Goal: Task Accomplishment & Management: Manage account settings

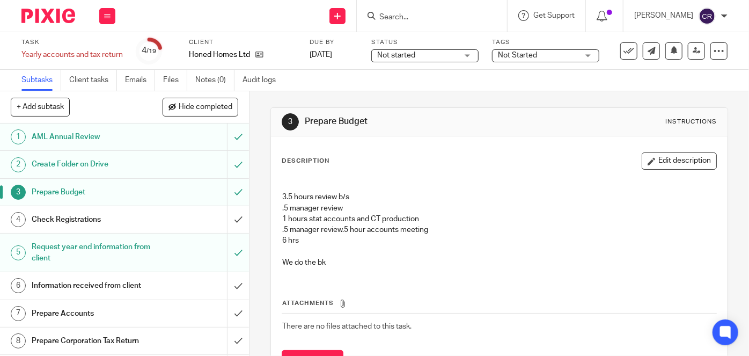
click at [80, 181] on link "3 Prepare Budget" at bounding box center [113, 192] width 227 height 27
click at [398, 17] on input "Search" at bounding box center [426, 18] width 97 height 10
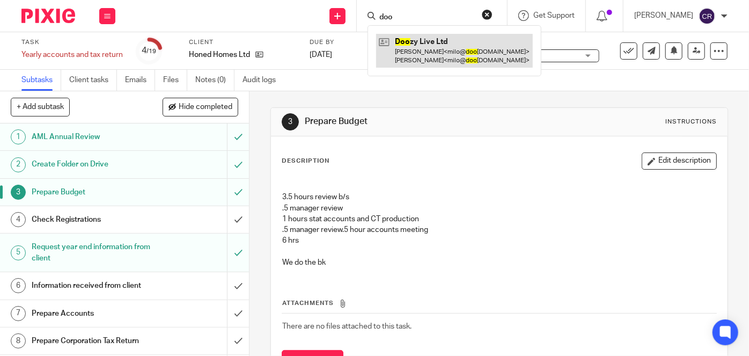
type input "doo"
click at [393, 48] on link at bounding box center [454, 50] width 157 height 33
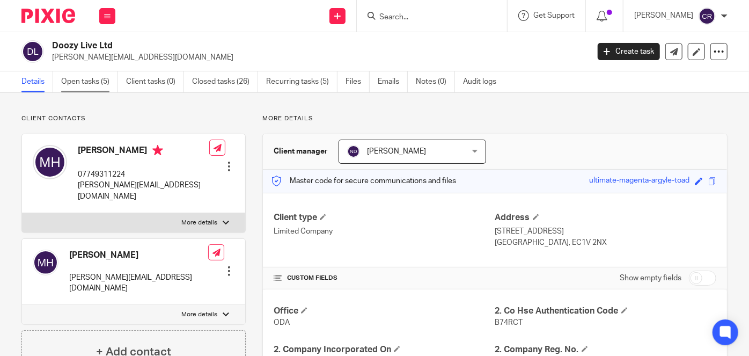
click at [87, 84] on link "Open tasks (5)" at bounding box center [89, 81] width 57 height 21
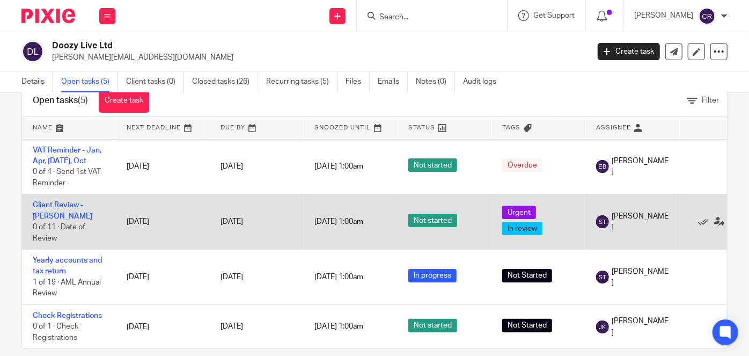
scroll to position [43, 0]
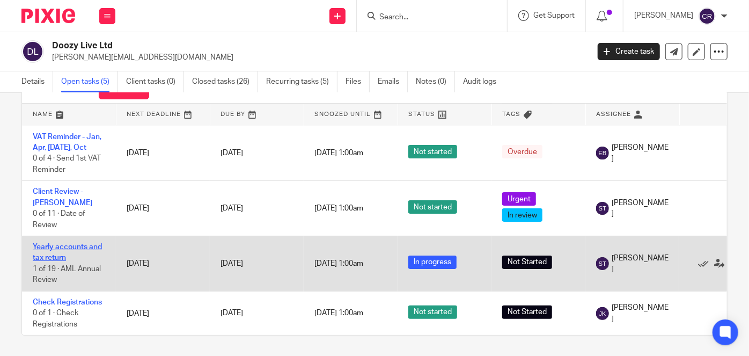
click at [67, 243] on link "Yearly accounts and tax return" at bounding box center [67, 252] width 69 height 18
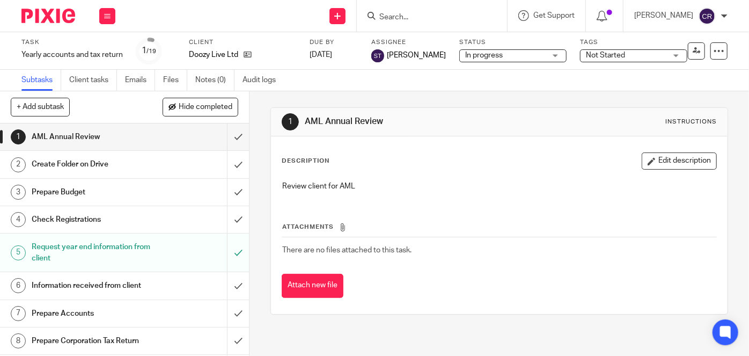
click at [97, 185] on h1 "Prepare Budget" at bounding box center [93, 192] width 123 height 16
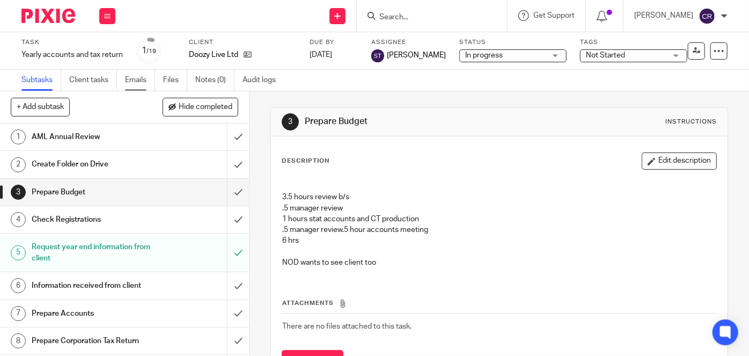
click at [146, 79] on link "Emails" at bounding box center [140, 80] width 30 height 21
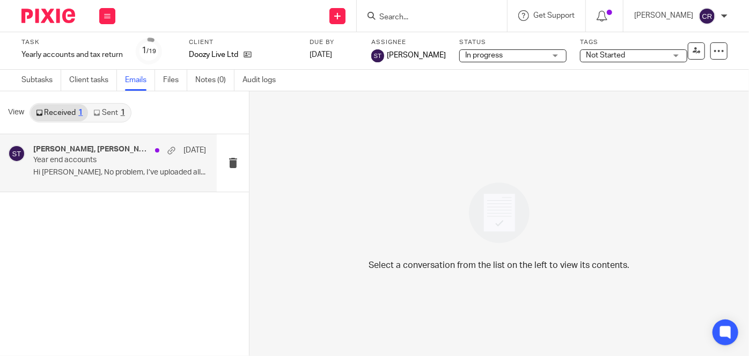
click at [148, 166] on div "[PERSON_NAME], [PERSON_NAME], [PERSON_NAME], [PERSON_NAME] [DATE] Year end acco…" at bounding box center [119, 163] width 173 height 36
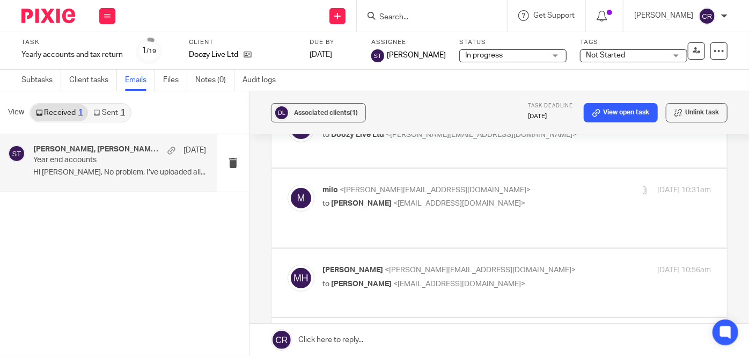
scroll to position [60, 0]
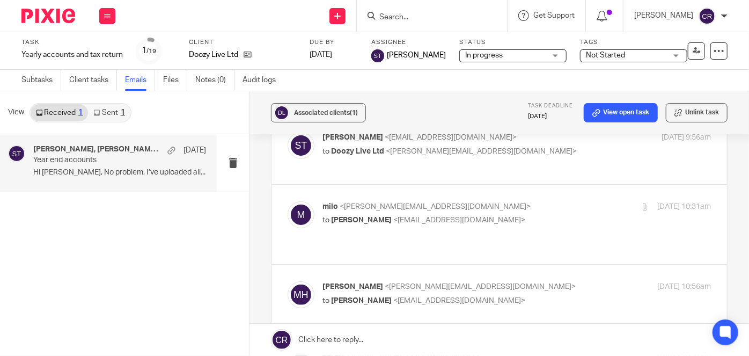
click at [373, 239] on label at bounding box center [499, 224] width 456 height 79
click at [288, 201] on input "checkbox" at bounding box center [287, 201] width 1 height 1
checkbox input "true"
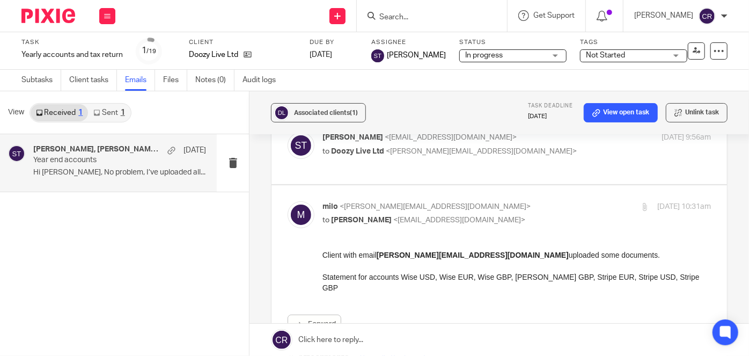
scroll to position [0, 0]
click at [165, 83] on link "Files" at bounding box center [175, 80] width 24 height 21
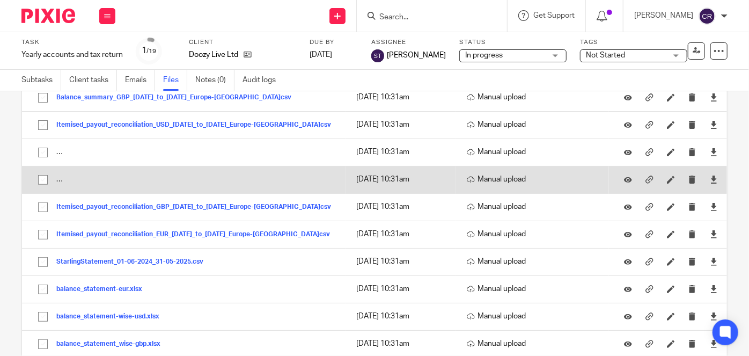
scroll to position [186, 0]
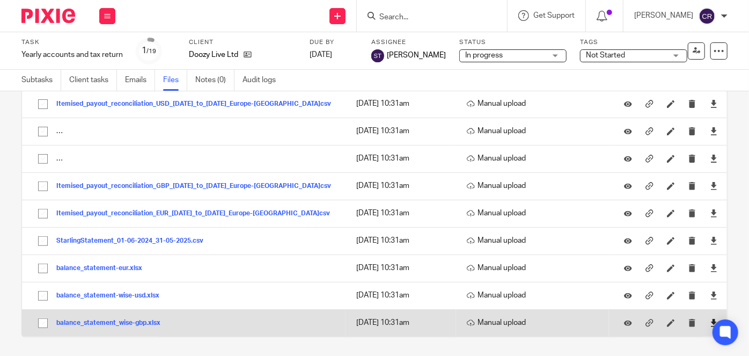
click at [710, 317] on link at bounding box center [714, 322] width 8 height 11
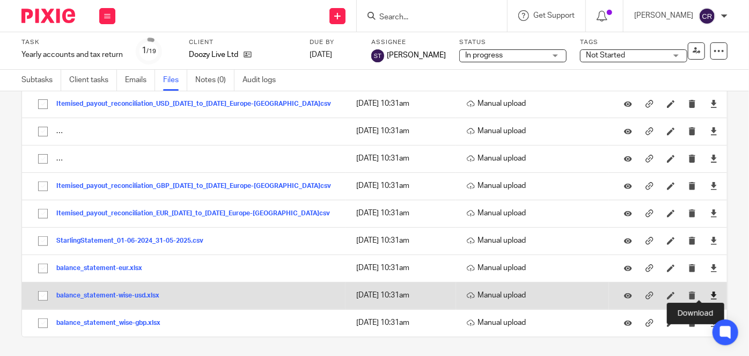
click at [710, 291] on icon at bounding box center [714, 295] width 8 height 8
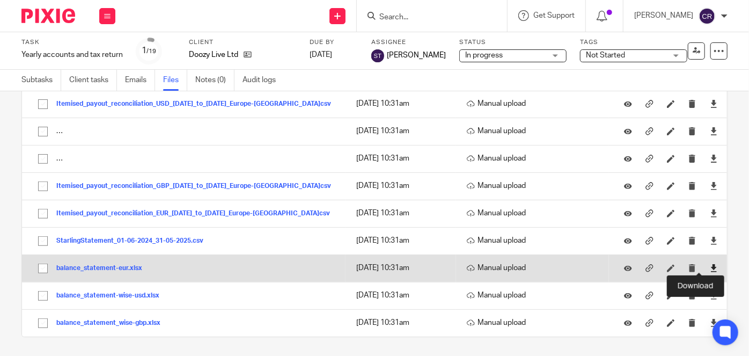
click at [710, 266] on icon at bounding box center [714, 268] width 8 height 8
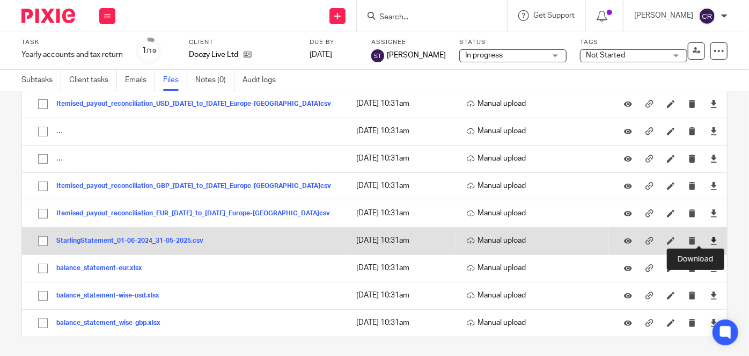
click at [710, 239] on icon at bounding box center [714, 241] width 8 height 8
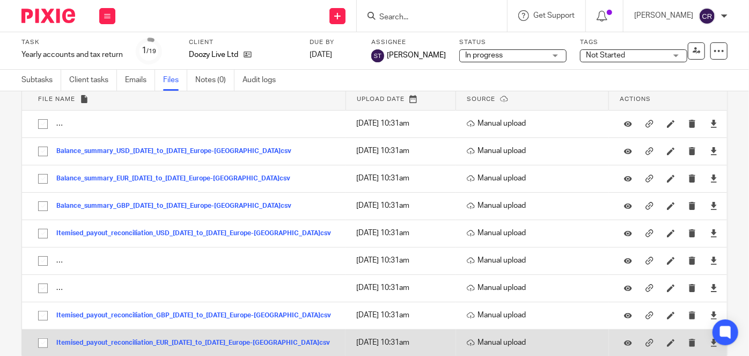
scroll to position [40, 0]
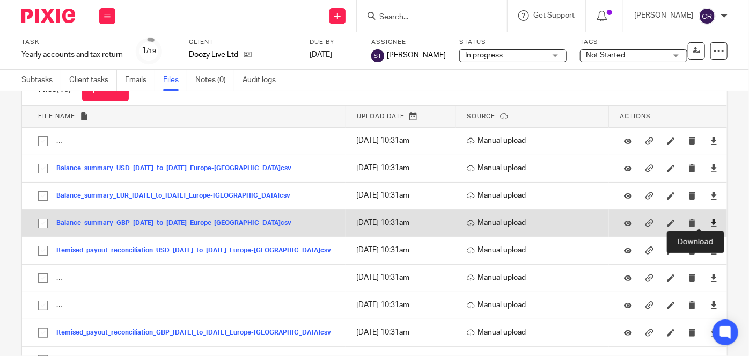
click at [710, 221] on icon at bounding box center [714, 223] width 8 height 8
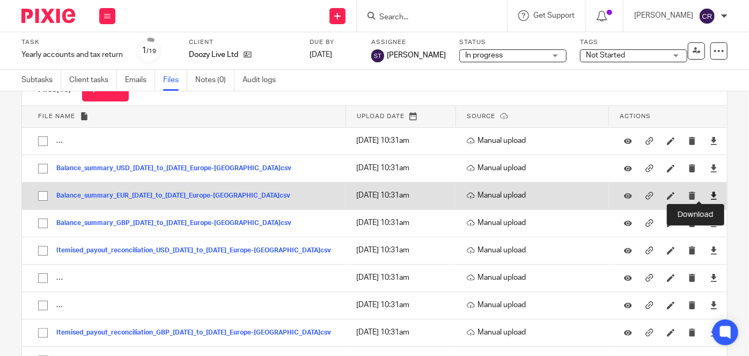
click at [710, 192] on icon at bounding box center [714, 196] width 8 height 8
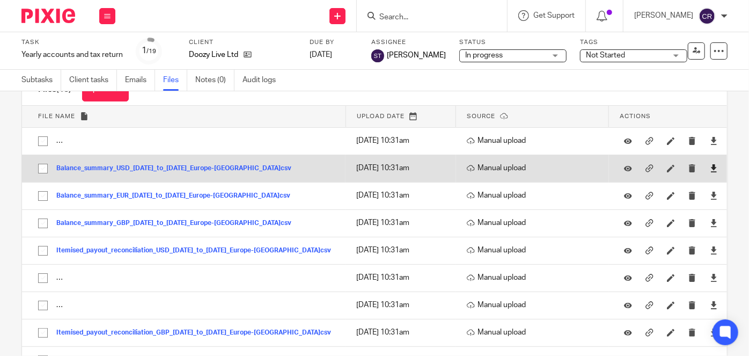
click at [710, 163] on link at bounding box center [714, 168] width 8 height 11
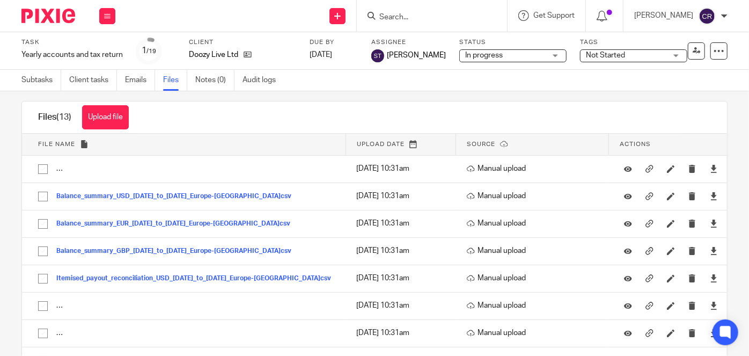
scroll to position [0, 0]
